Goal: Find specific page/section: Find specific page/section

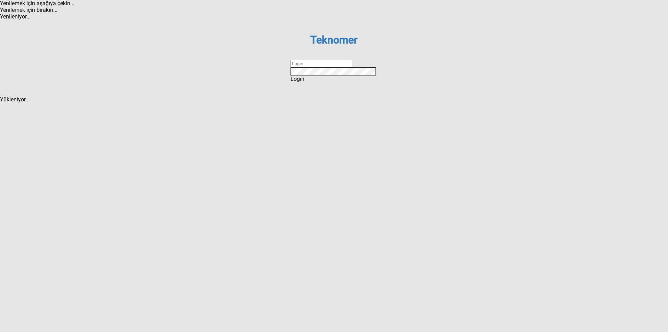
click at [308, 67] on input "text" at bounding box center [321, 63] width 62 height 7
type input "ihsankoc"
click at [315, 82] on div "Login" at bounding box center [333, 78] width 87 height 7
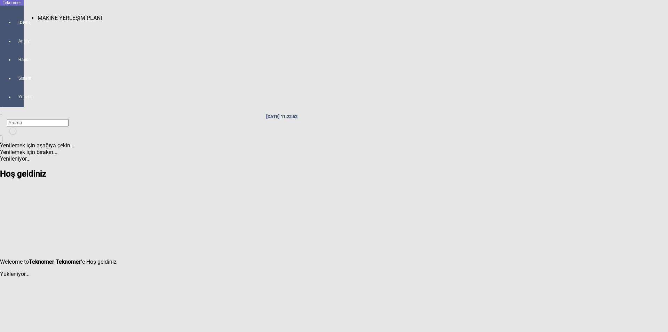
click at [14, 29] on div at bounding box center [19, 29] width 10 height 0
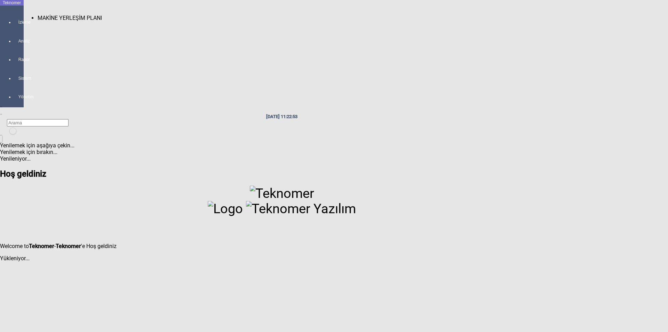
click at [48, 15] on span "MAKİNE YERLEŞİM PLANI" at bounding box center [70, 18] width 64 height 7
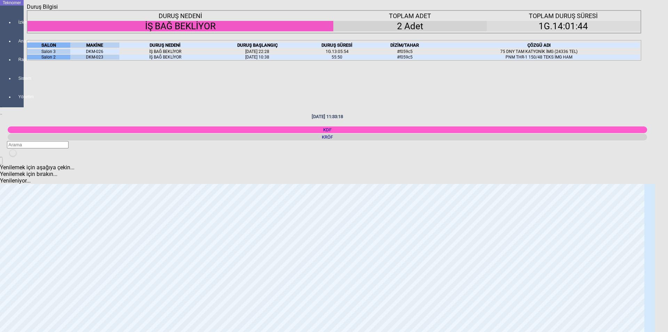
click at [27, 10] on icon "Kapat" at bounding box center [27, 10] width 0 height 0
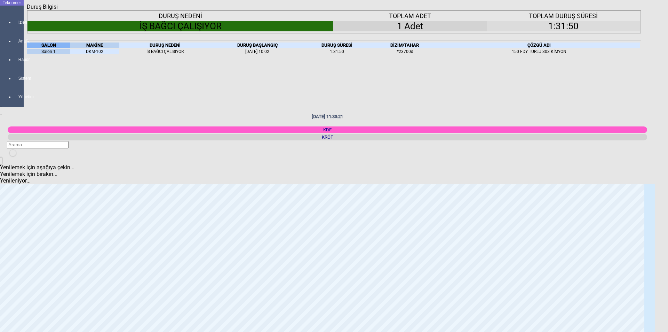
click at [27, 10] on icon "Kapat" at bounding box center [27, 10] width 0 height 0
